Goal: Obtain resource: Download file/media

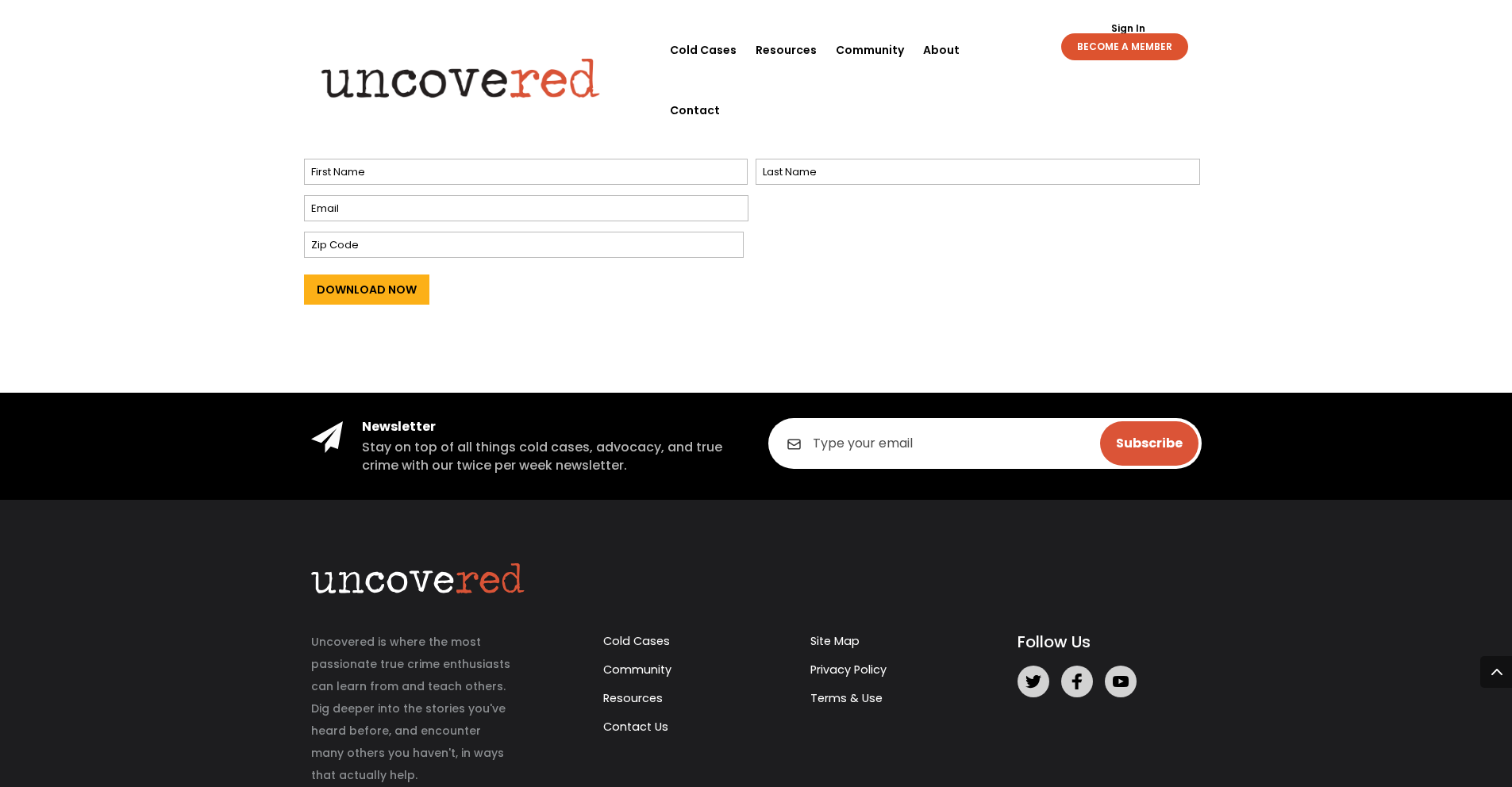
scroll to position [522, 0]
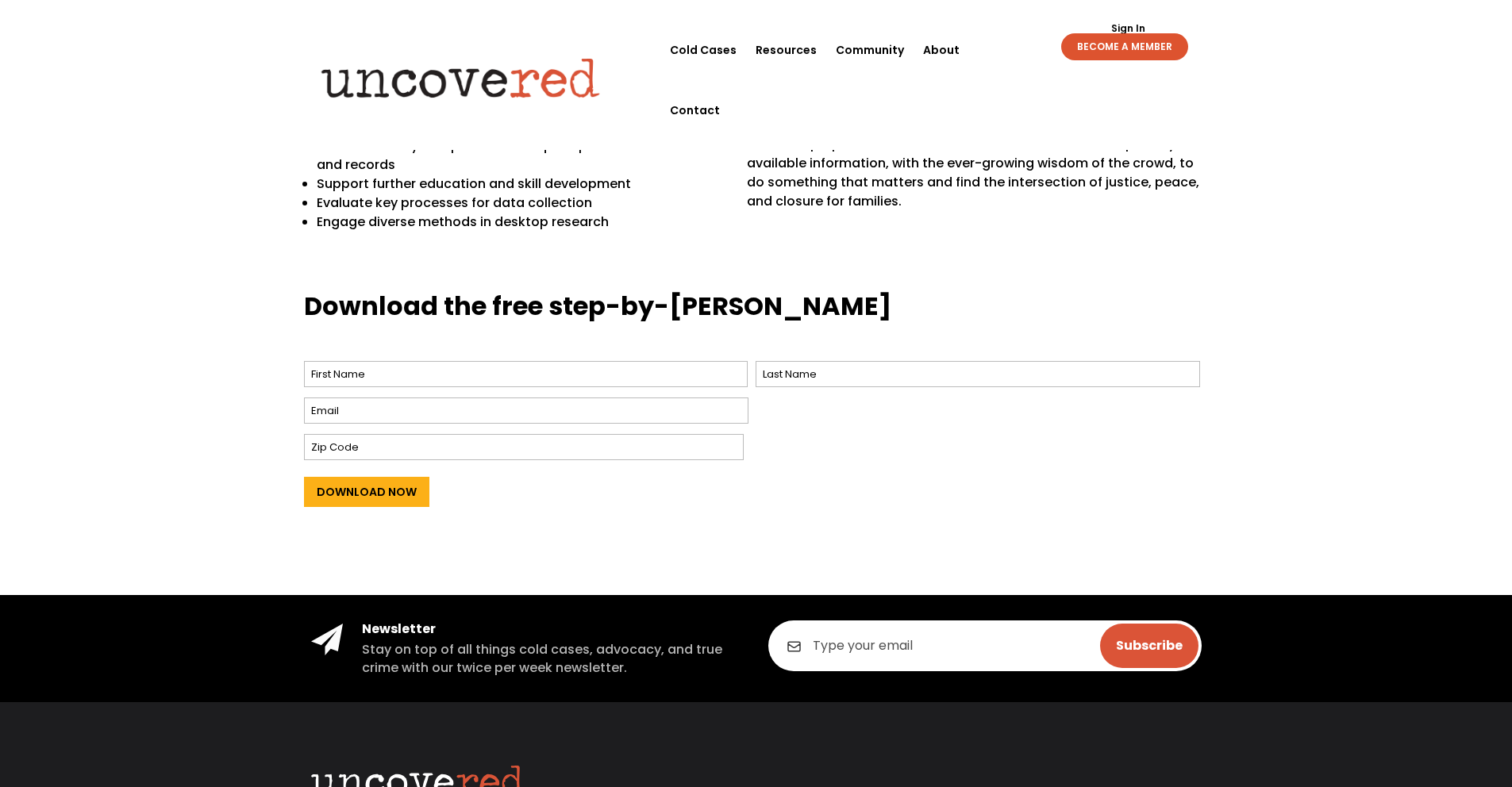
click at [340, 387] on span "First" at bounding box center [529, 374] width 452 height 34
click at [347, 377] on input "First" at bounding box center [526, 374] width 444 height 26
type input "D"
type input "{"
type input "Petiford"
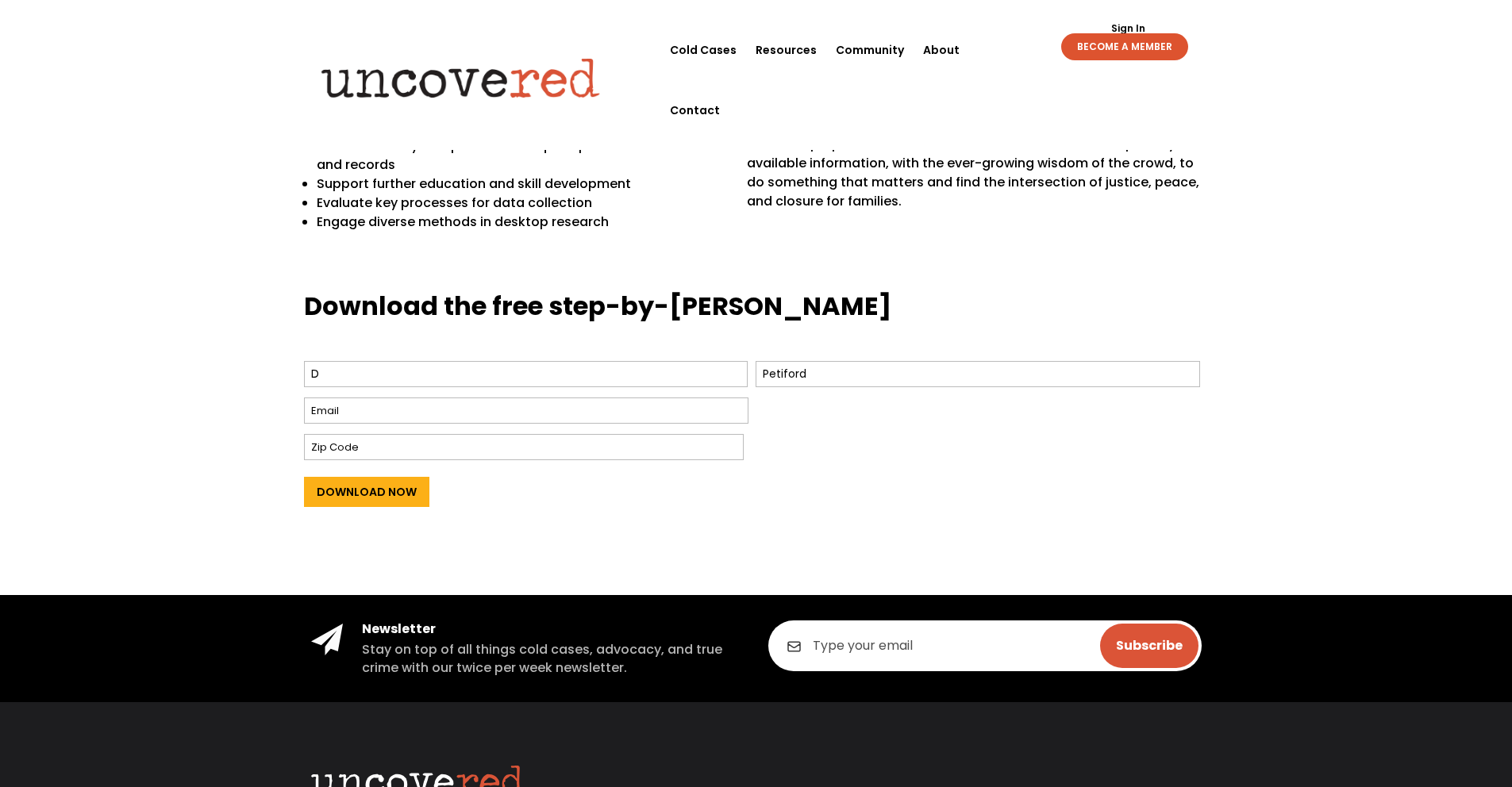
click at [315, 406] on input "Email *" at bounding box center [526, 411] width 444 height 26
type input "e"
type input "[EMAIL_ADDRESS][DOMAIN_NAME]"
click at [313, 445] on input "Zip Code" at bounding box center [523, 447] width 440 height 26
type input "65810"
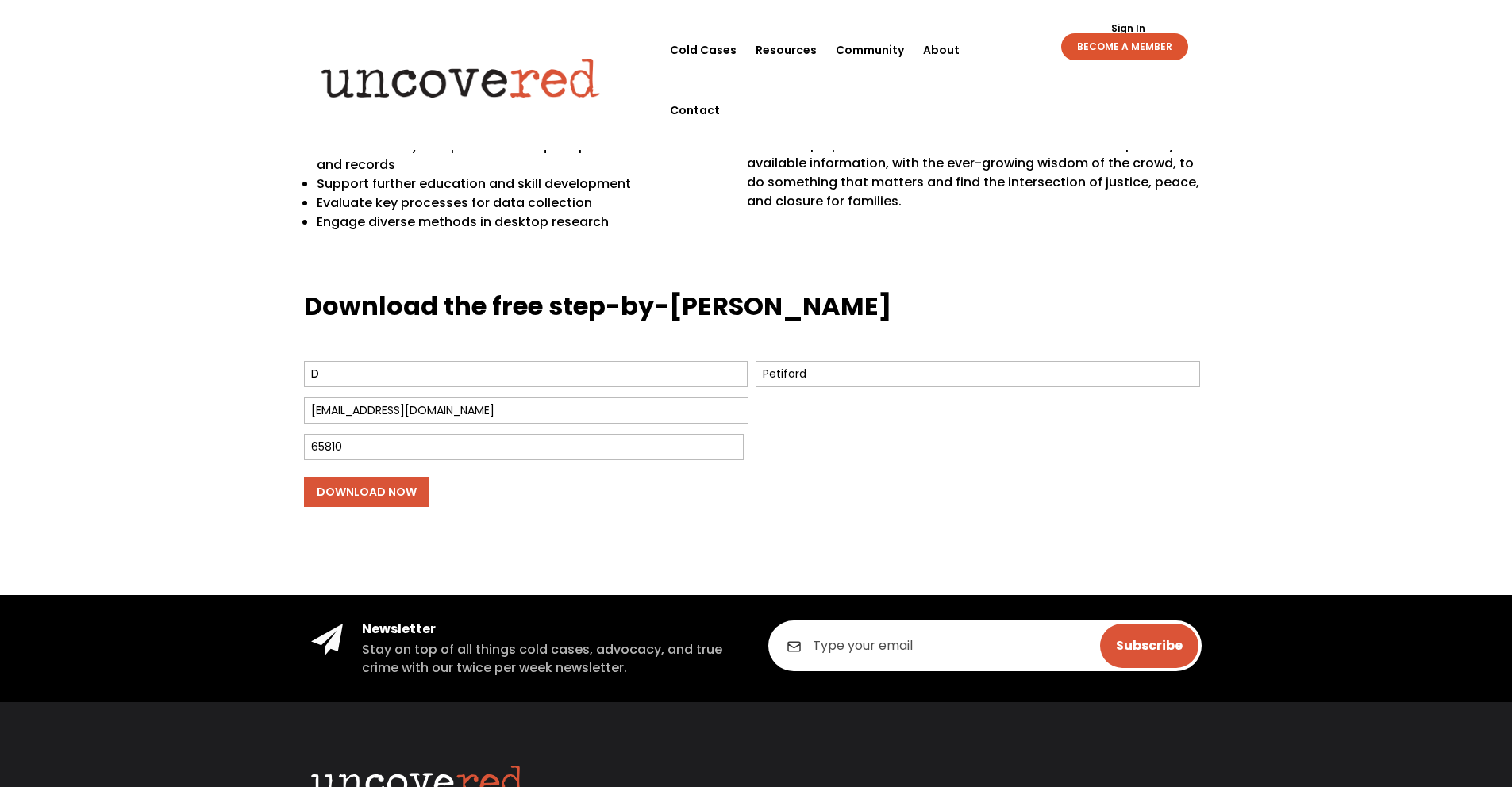
click at [347, 491] on input "Download Now" at bounding box center [366, 491] width 125 height 31
click at [380, 497] on input "Download Now" at bounding box center [366, 491] width 125 height 31
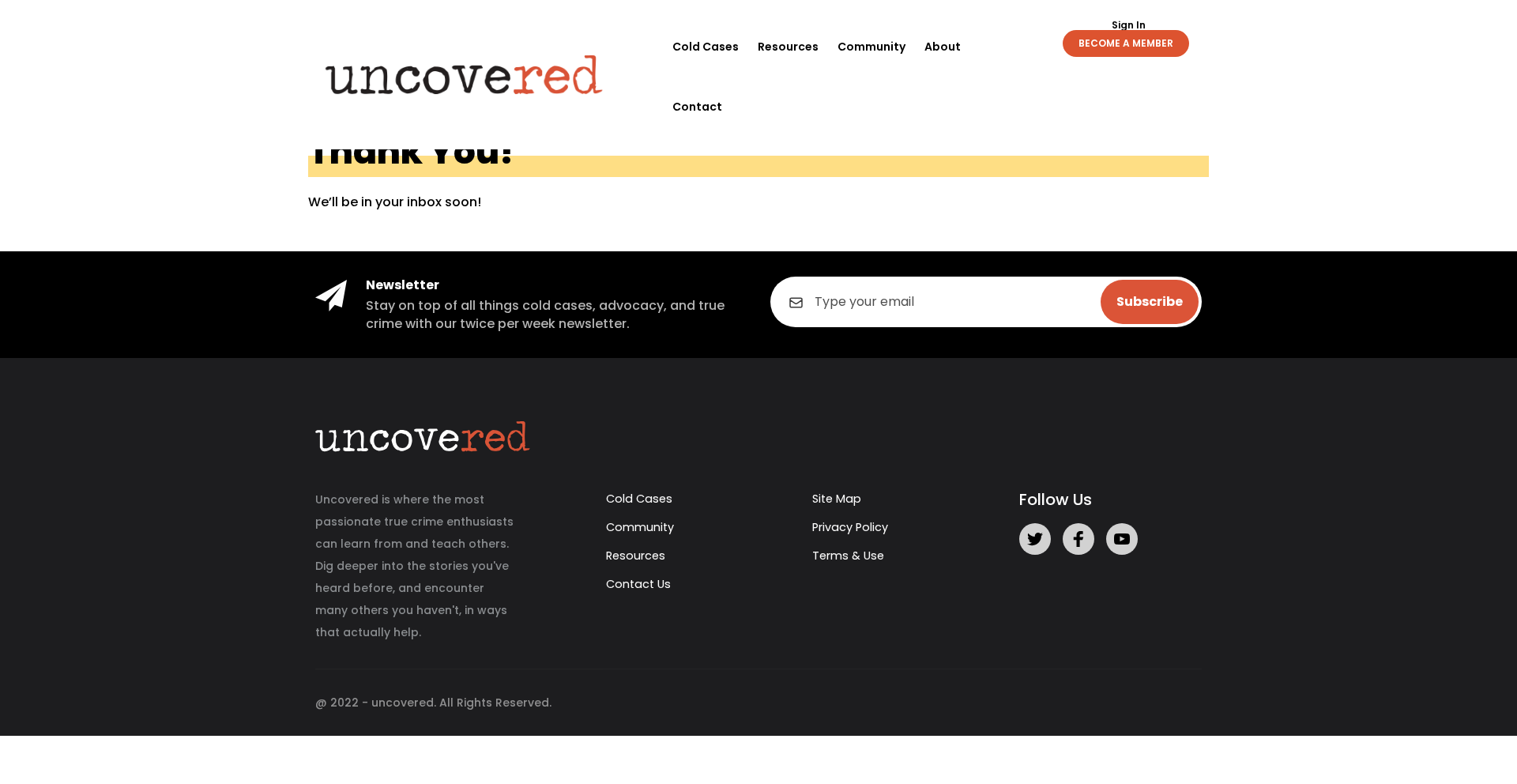
click at [824, 307] on input "email" at bounding box center [986, 301] width 431 height 51
type input "[EMAIL_ADDRESS][DOMAIN_NAME]"
click at [1141, 306] on input "Subscribe" at bounding box center [1149, 302] width 98 height 44
